Goal: Transaction & Acquisition: Purchase product/service

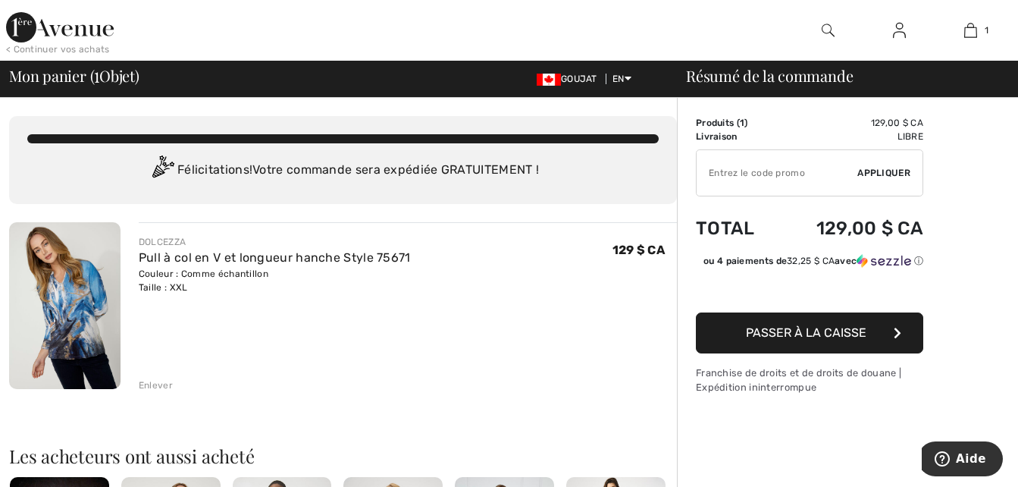
click at [813, 330] on span "Passer à la caisse" at bounding box center [806, 332] width 121 height 14
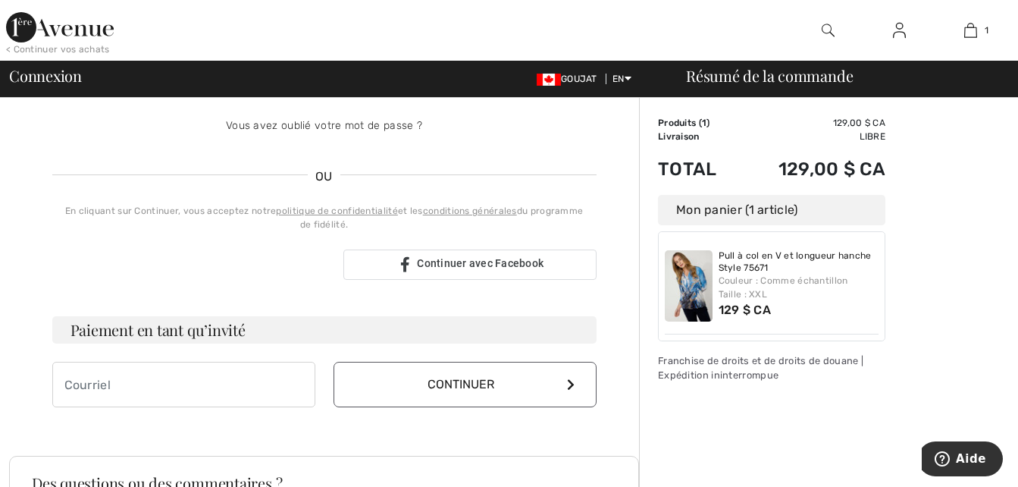
scroll to position [273, 0]
click at [63, 383] on input "email" at bounding box center [183, 383] width 263 height 45
click at [440, 375] on button "Continuer" at bounding box center [465, 383] width 263 height 45
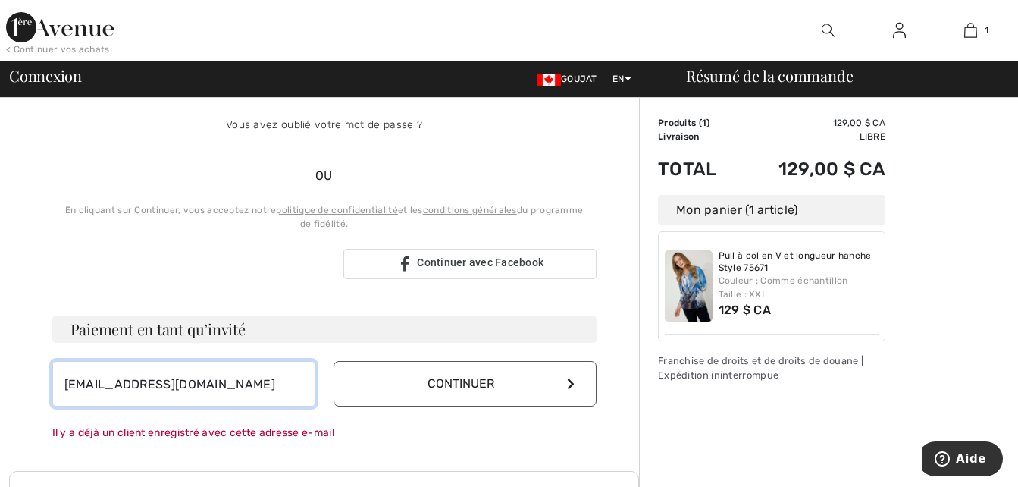
click at [246, 381] on input "longprepierre059@gmail.com" at bounding box center [183, 383] width 263 height 45
type input "l"
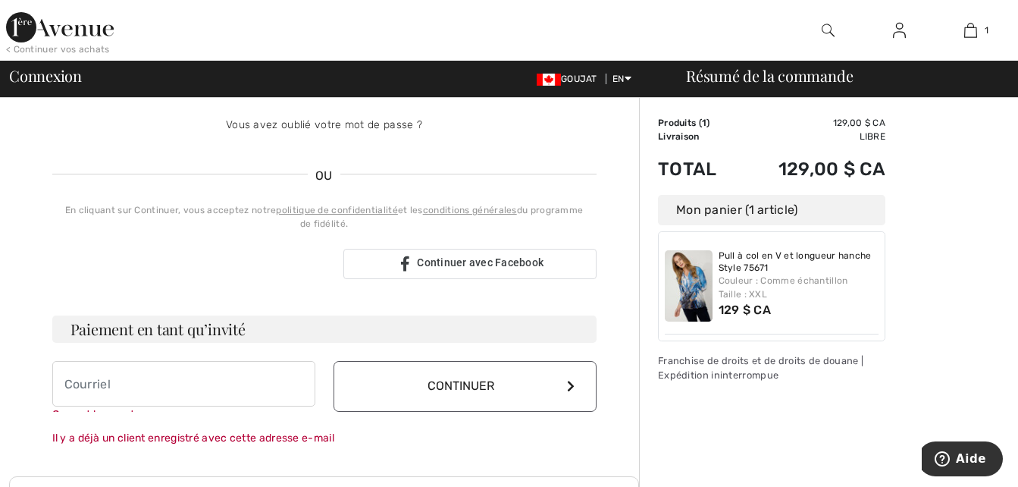
click at [472, 378] on button "Continuer" at bounding box center [465, 386] width 263 height 51
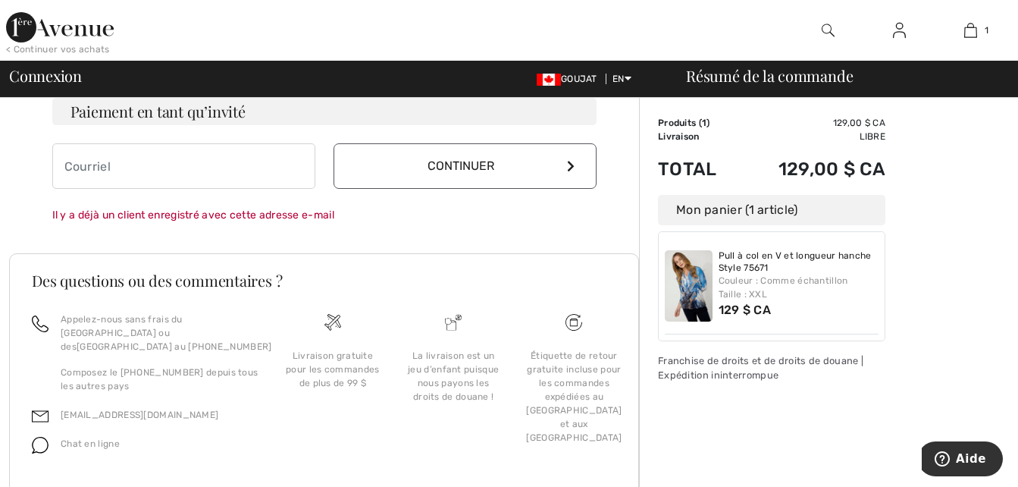
scroll to position [513, 0]
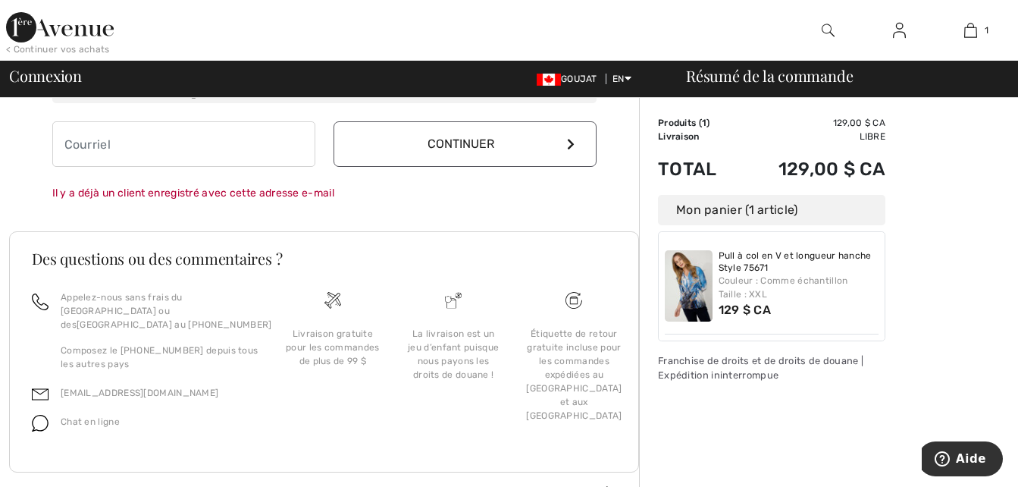
click at [470, 143] on font "Continuer" at bounding box center [461, 143] width 67 height 14
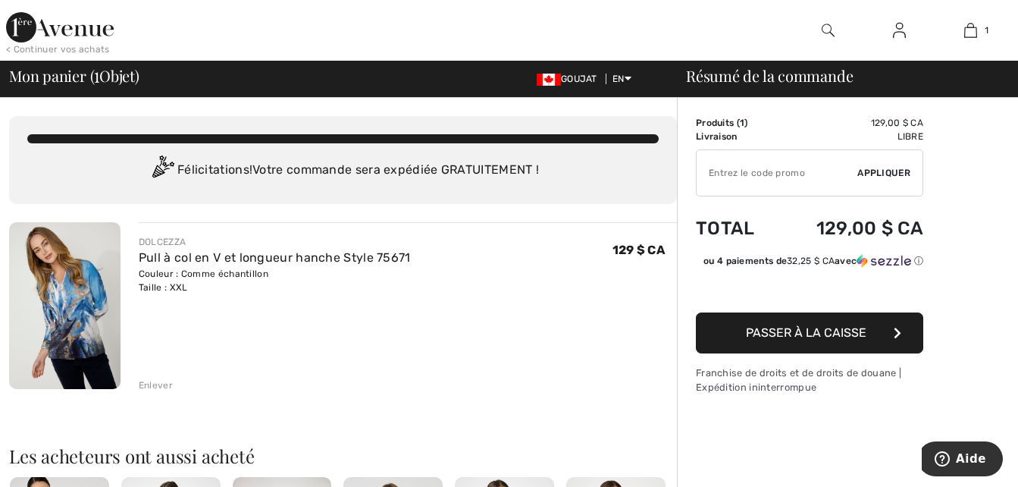
click at [808, 331] on span "Passer à la caisse" at bounding box center [806, 332] width 121 height 14
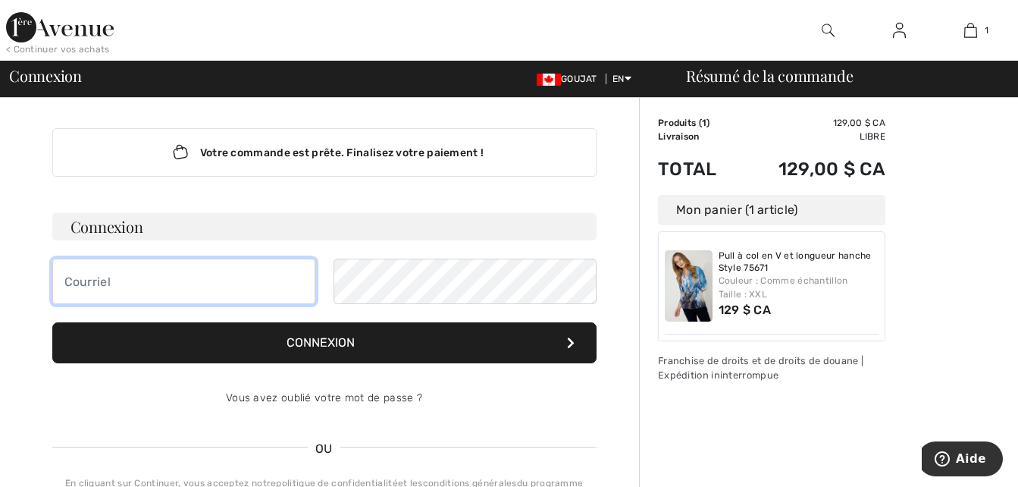
click at [64, 280] on input "email" at bounding box center [183, 281] width 263 height 45
type input "c"
click at [63, 279] on input "Calebchloe" at bounding box center [183, 281] width 263 height 45
click at [134, 279] on input "Calebchloe" at bounding box center [183, 281] width 263 height 45
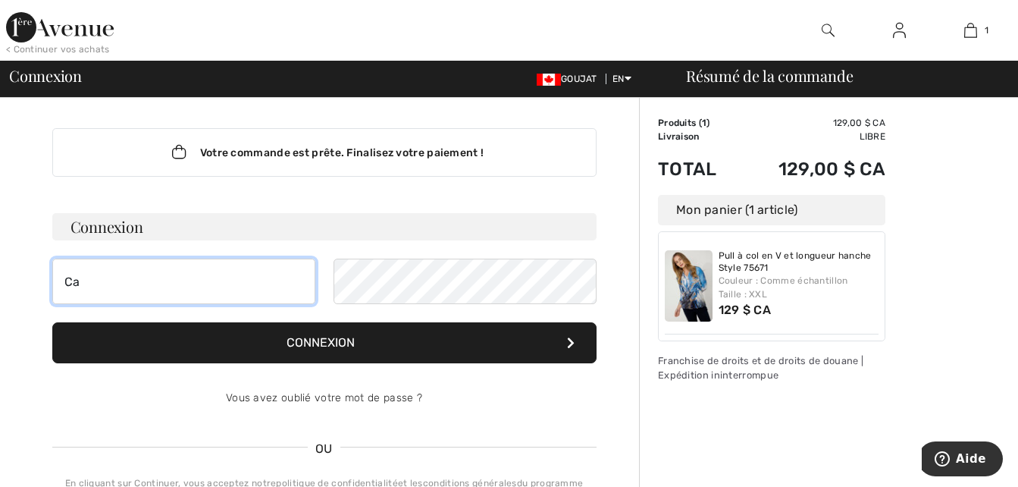
type input "C"
type input "guylaineboluc44"
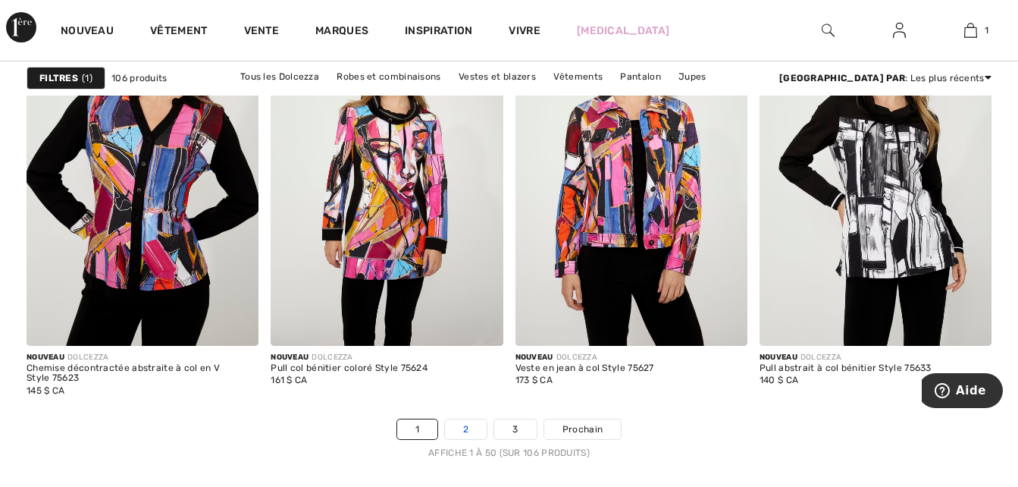
scroll to position [6642, 0]
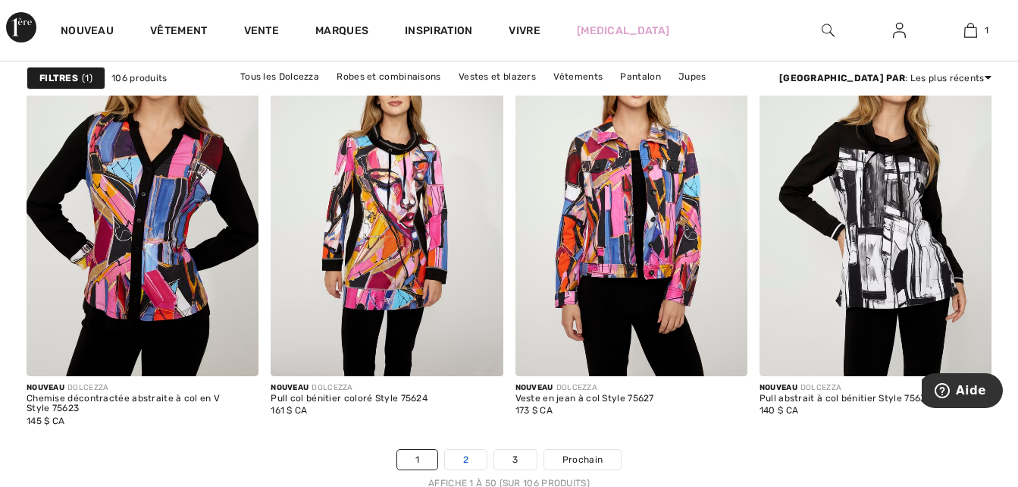
click at [472, 460] on link "2" at bounding box center [466, 460] width 42 height 20
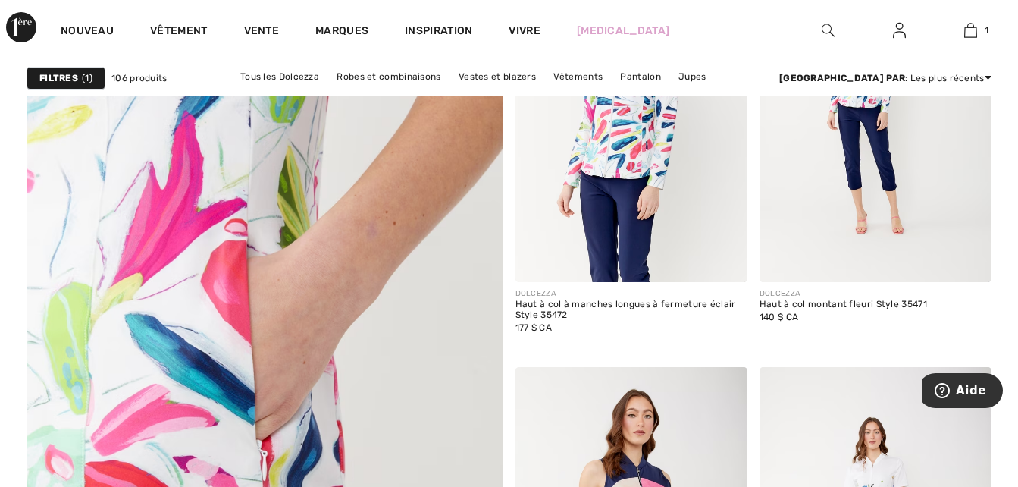
scroll to position [4003, 0]
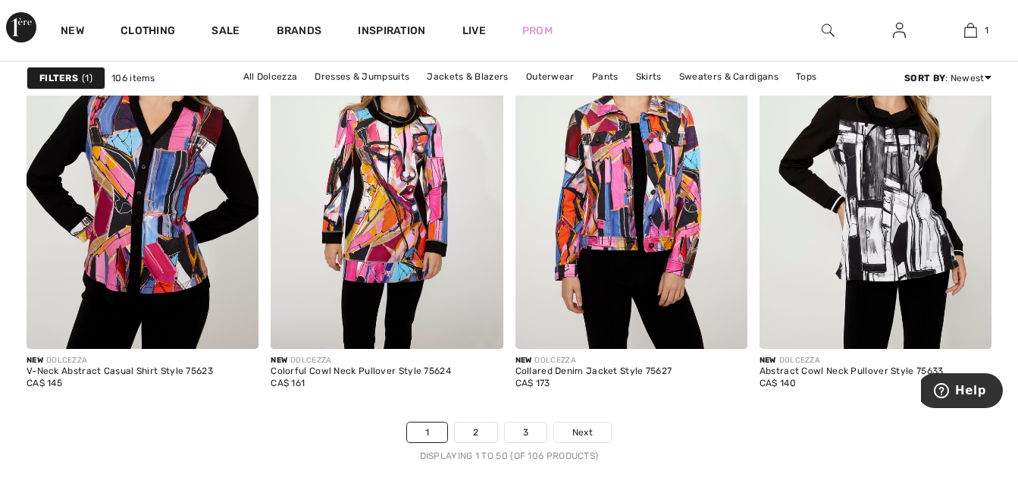
scroll to position [6672, 0]
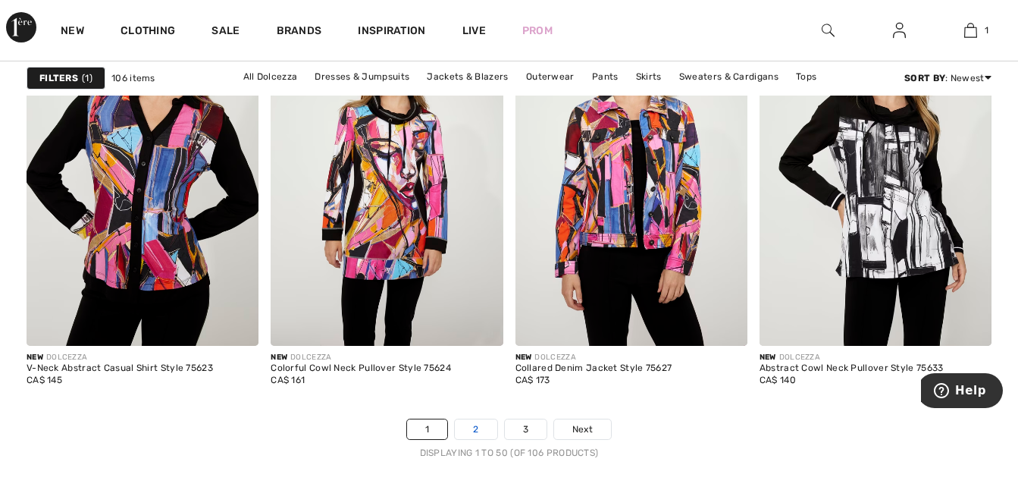
click at [479, 426] on link "2" at bounding box center [476, 429] width 42 height 20
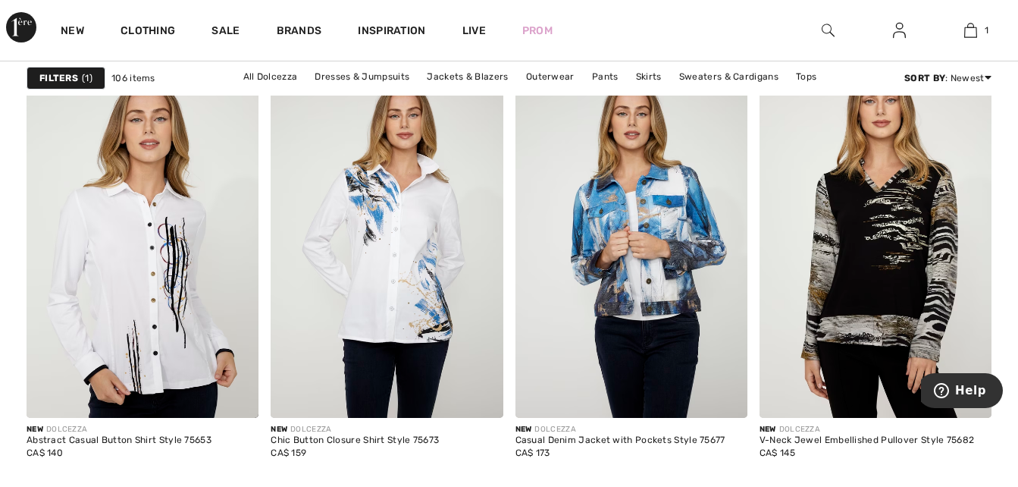
scroll to position [1213, 0]
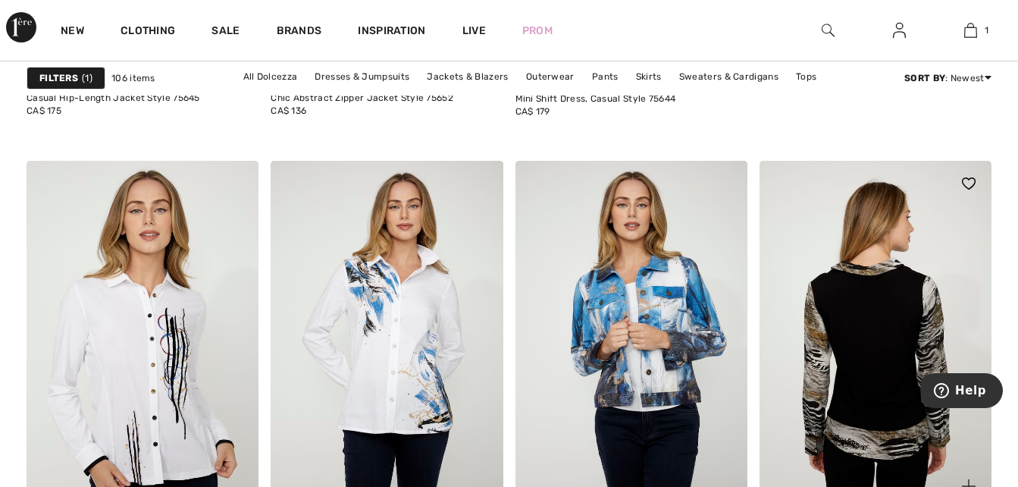
click at [880, 373] on img at bounding box center [876, 335] width 232 height 348
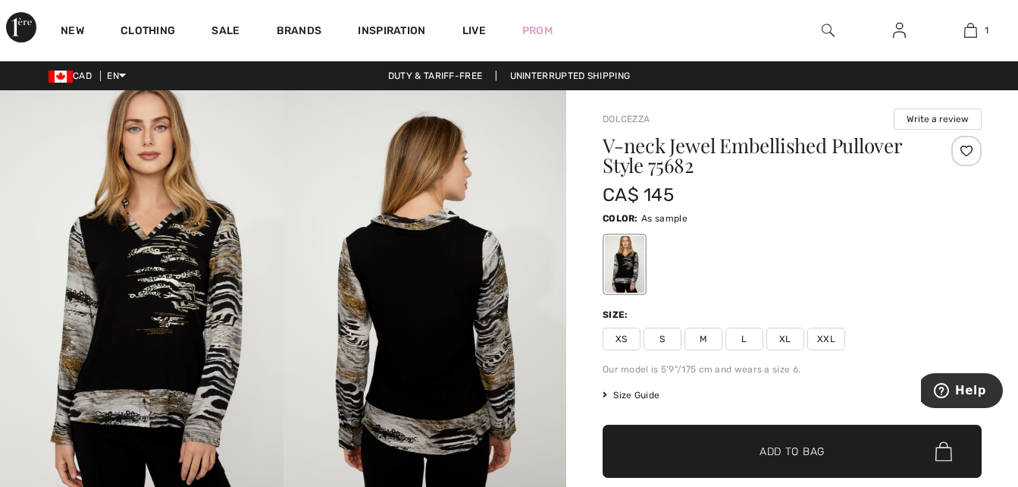
click at [825, 335] on span "XXL" at bounding box center [826, 339] width 38 height 23
click at [776, 452] on span "Add to Bag" at bounding box center [792, 452] width 65 height 16
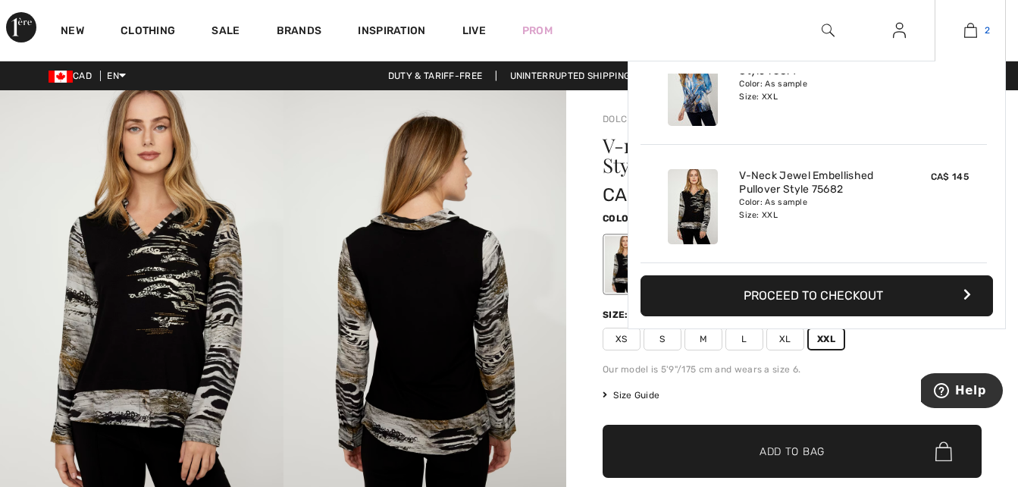
click at [971, 28] on img at bounding box center [970, 30] width 13 height 18
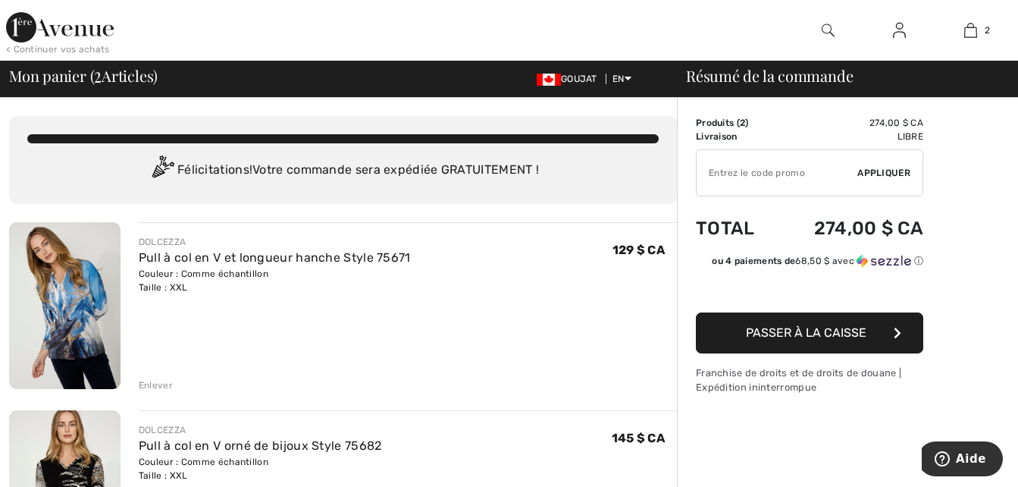
click at [823, 328] on span "Passer à la caisse" at bounding box center [806, 332] width 121 height 14
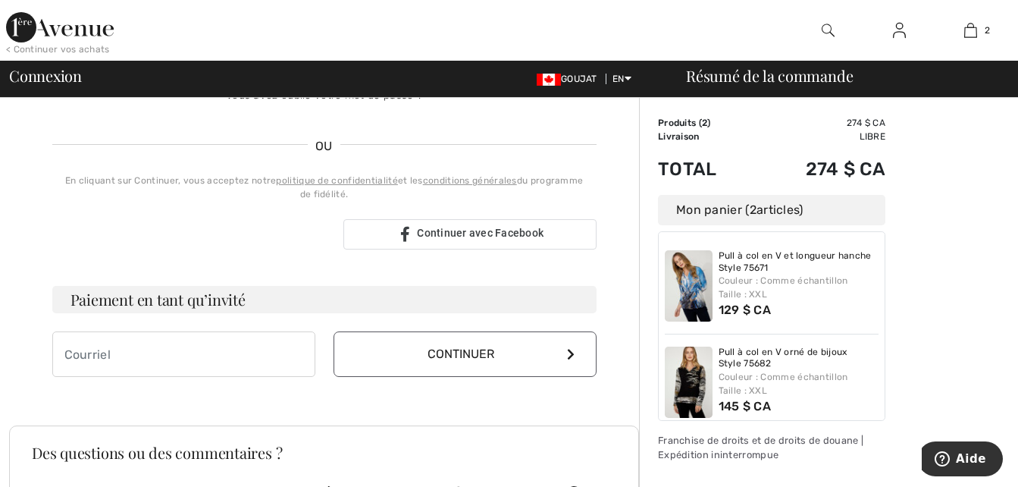
scroll to position [303, 0]
click at [67, 356] on input "email" at bounding box center [183, 353] width 263 height 45
type input "[EMAIL_ADDRESS][DOMAIN_NAME]"
click at [456, 350] on font "Continuer" at bounding box center [461, 353] width 67 height 14
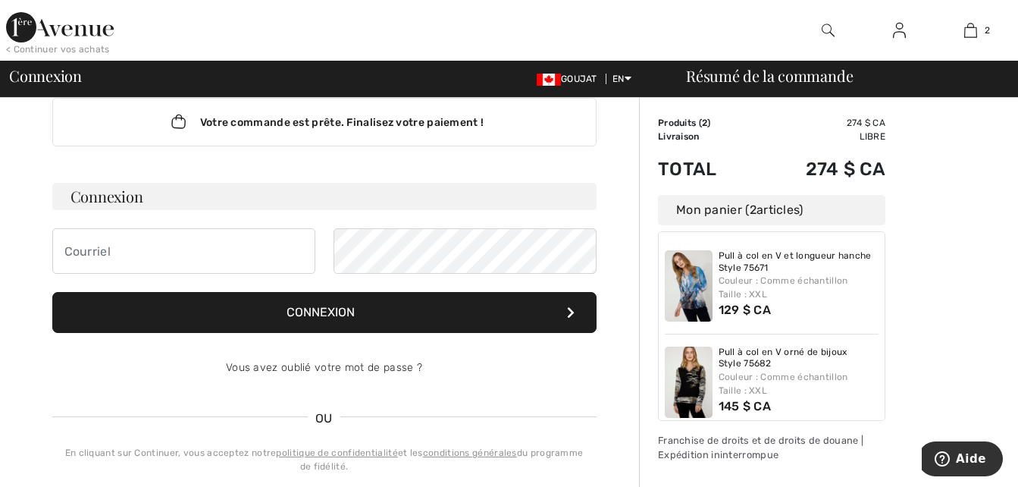
scroll to position [0, 0]
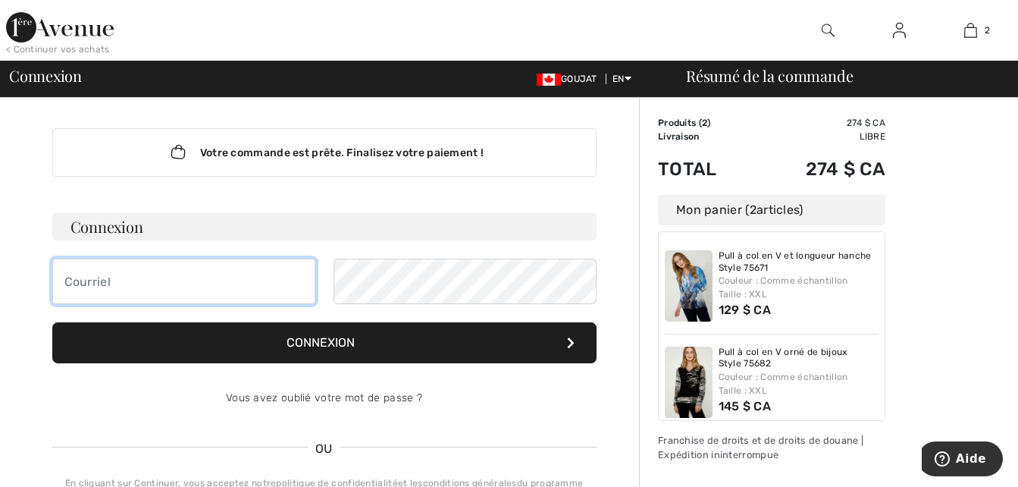
click at [76, 281] on input "email" at bounding box center [183, 281] width 263 height 45
type input "[EMAIL_ADDRESS][DOMAIN_NAME]"
